Goal: Task Accomplishment & Management: Manage account settings

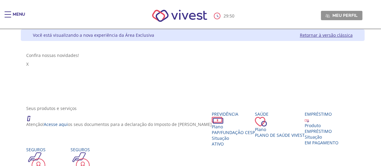
click at [358, 15] on span "Meu perfil" at bounding box center [345, 15] width 25 height 5
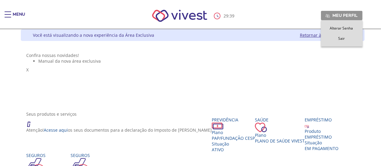
click at [357, 14] on span "Meu perfil" at bounding box center [345, 15] width 25 height 5
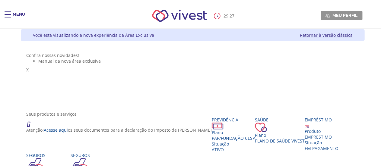
click at [11, 15] on div "Main header" at bounding box center [8, 17] width 7 height 12
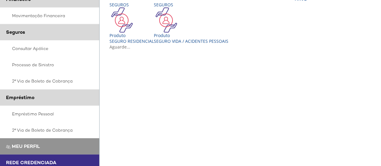
scroll to position [143, 0]
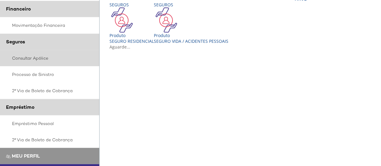
click at [34, 60] on link "Consultar Apólice" at bounding box center [50, 58] width 100 height 16
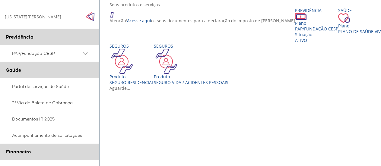
scroll to position [151, 0]
